Goal: Check status: Check status

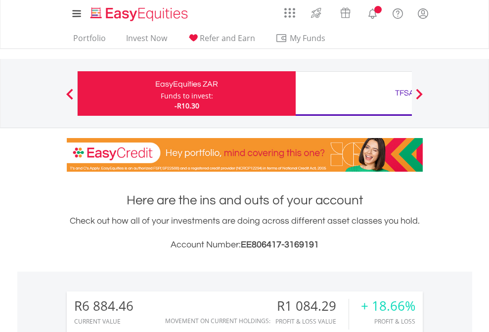
scroll to position [95, 155]
click at [161, 93] on div "Funds to invest:" at bounding box center [187, 96] width 52 height 10
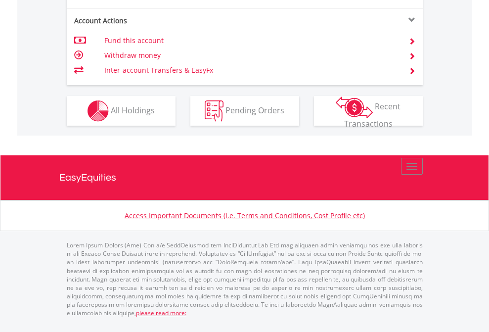
scroll to position [968, 0]
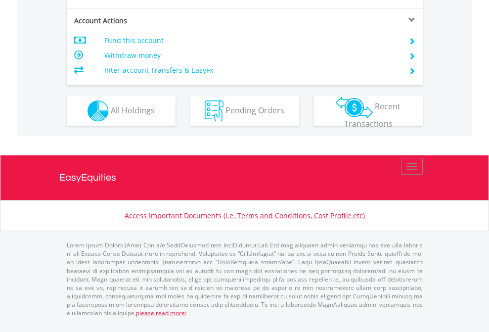
scroll to position [928, 0]
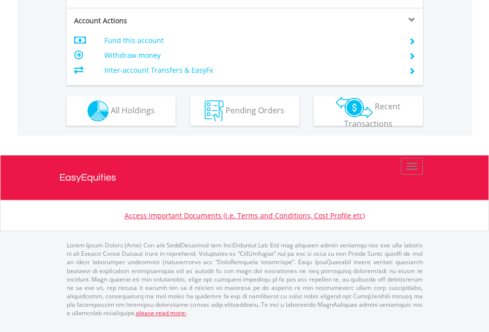
scroll to position [863, 0]
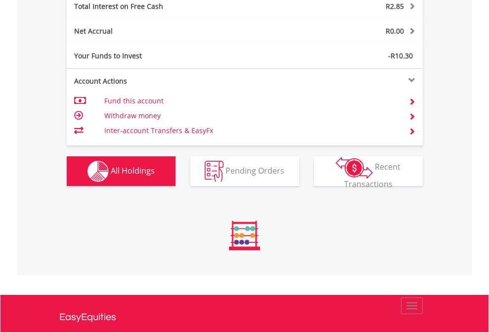
scroll to position [95, 155]
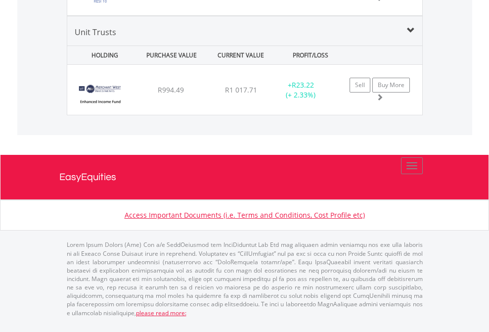
scroll to position [95, 155]
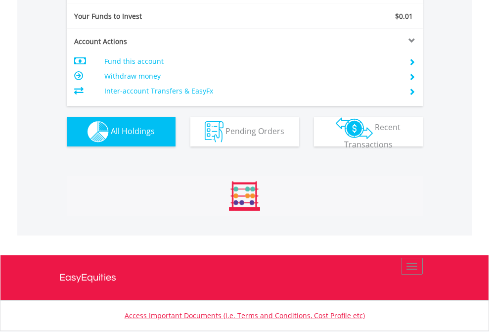
scroll to position [1100, 0]
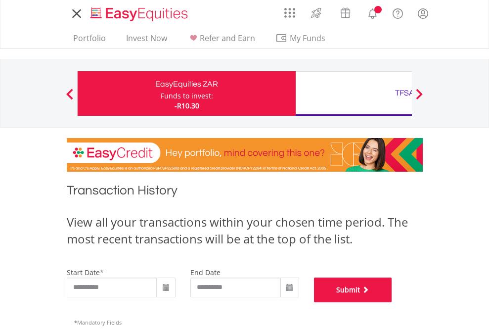
click at [392, 302] on button "Submit" at bounding box center [353, 289] width 78 height 25
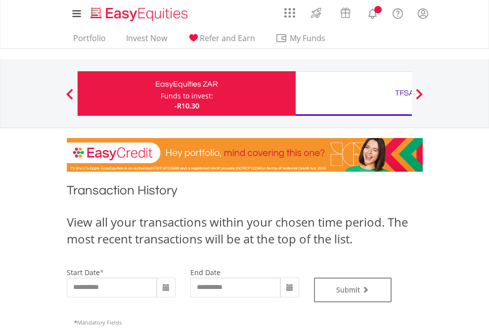
click at [354, 93] on div "TFSA" at bounding box center [405, 93] width 206 height 14
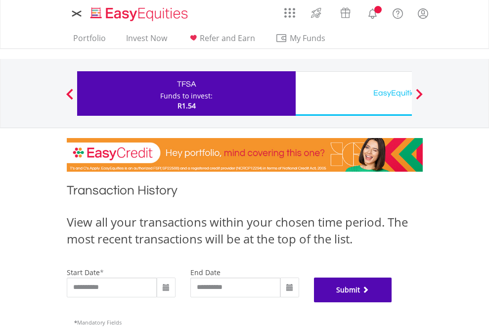
click at [392, 302] on button "Submit" at bounding box center [353, 289] width 78 height 25
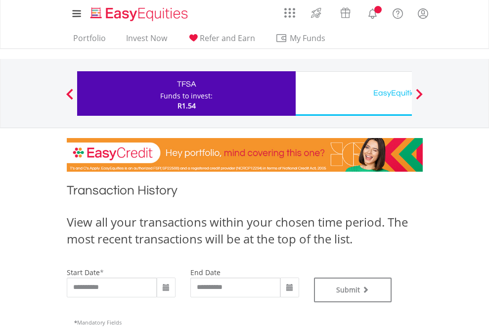
click at [354, 93] on div "EasyEquities USD" at bounding box center [405, 93] width 206 height 14
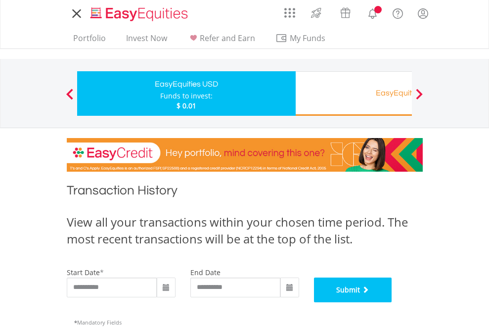
click at [392, 302] on button "Submit" at bounding box center [353, 289] width 78 height 25
